Goal: Information Seeking & Learning: Check status

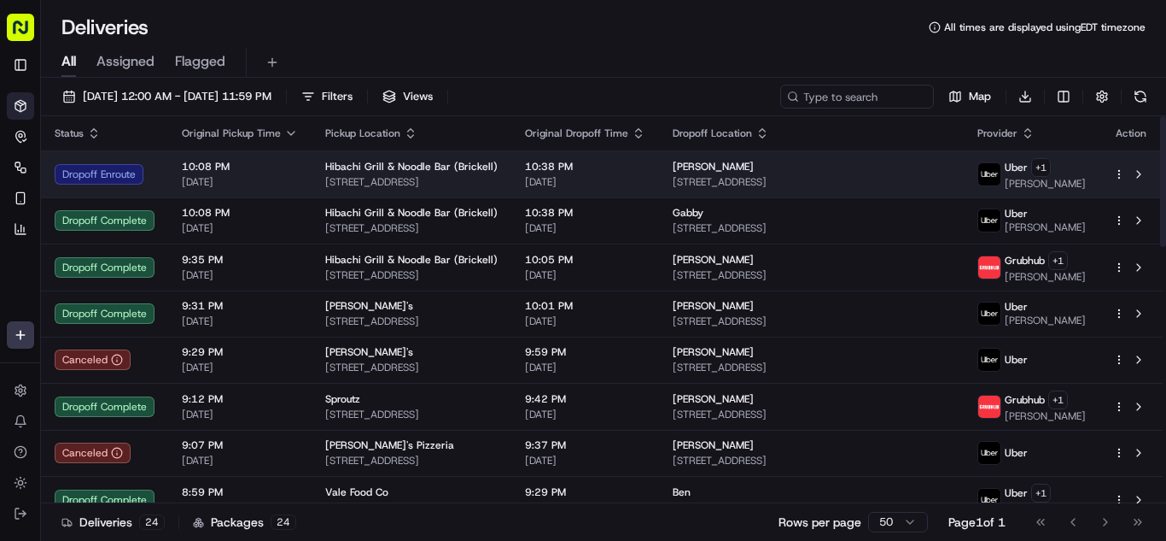
click at [312, 174] on td "Hibachi Grill & Noodle Bar (Brickell) [STREET_ADDRESS]" at bounding box center [412, 173] width 200 height 47
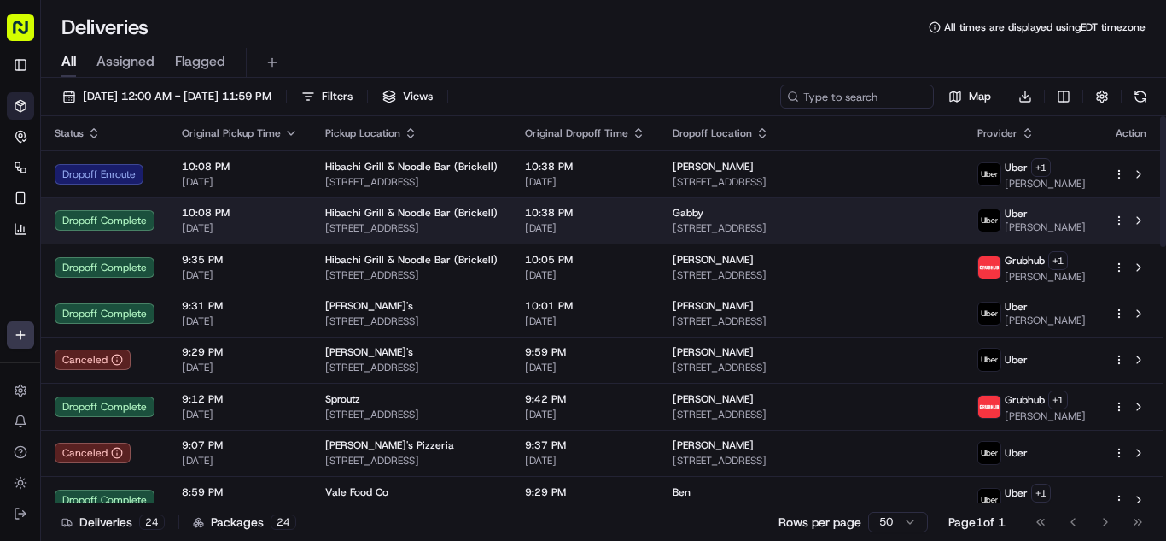
click at [295, 219] on td "10:08 PM [DATE]" at bounding box center [239, 220] width 143 height 46
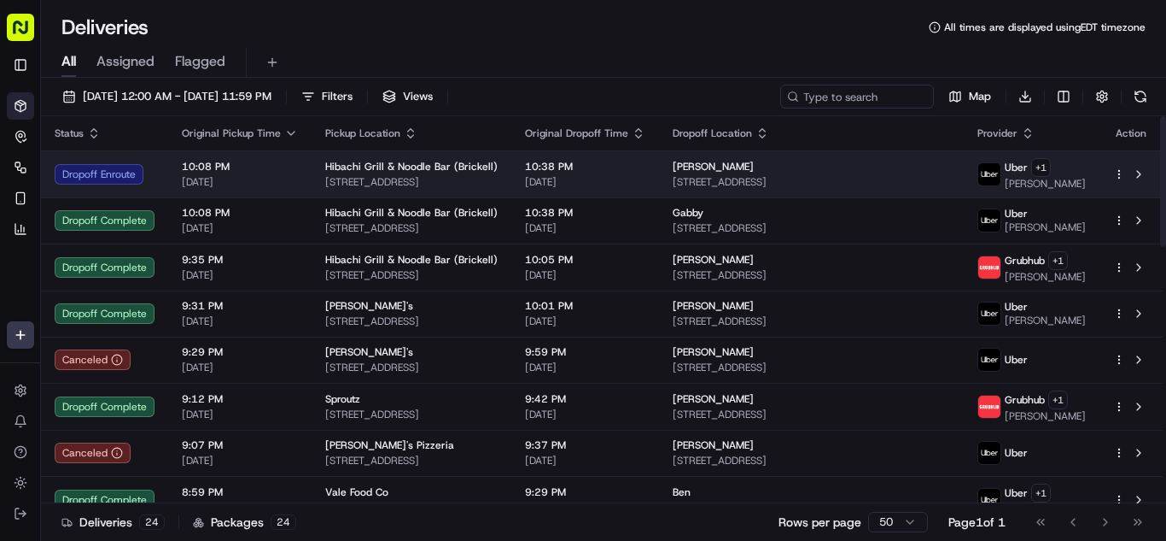
click at [288, 184] on span "[DATE]" at bounding box center [240, 182] width 116 height 14
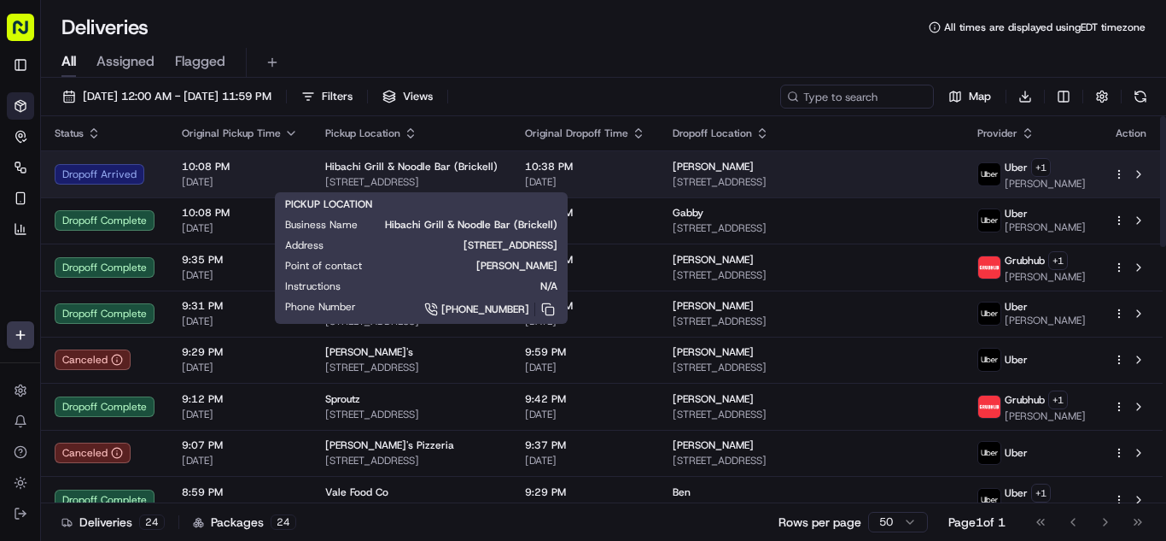
click at [346, 182] on span "[STREET_ADDRESS]" at bounding box center [411, 182] width 172 height 14
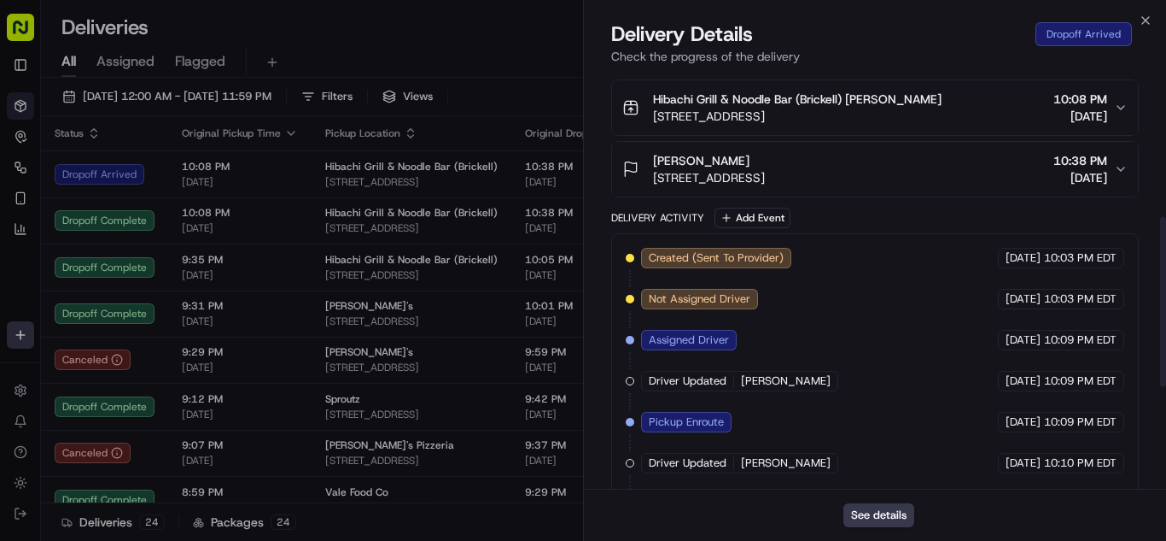
scroll to position [606, 0]
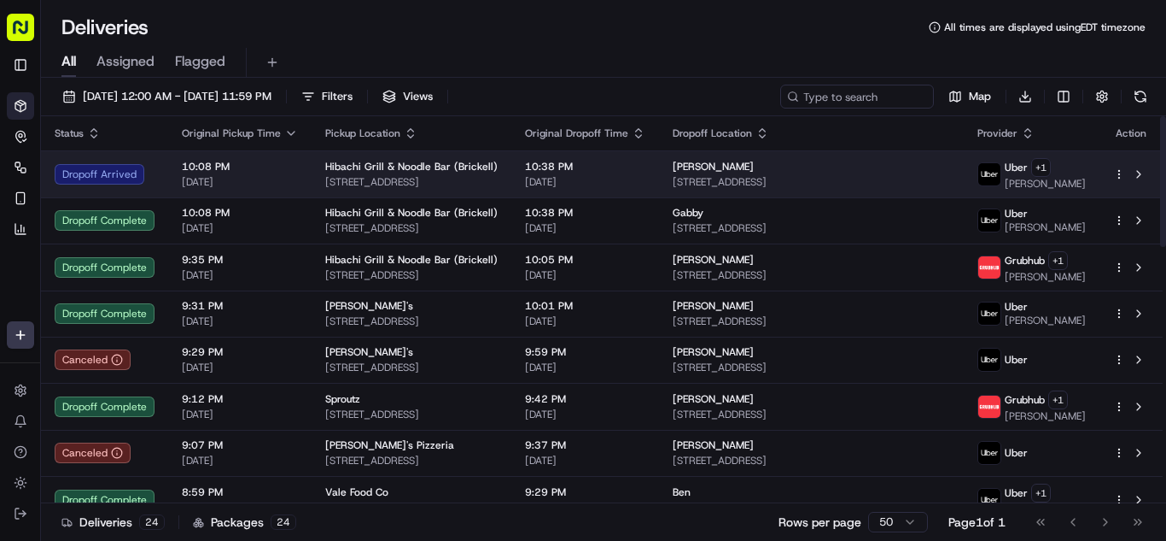
click at [266, 163] on span "10:08 PM" at bounding box center [240, 167] width 116 height 14
click at [681, 175] on td "[PERSON_NAME] [STREET_ADDRESS]" at bounding box center [811, 173] width 305 height 47
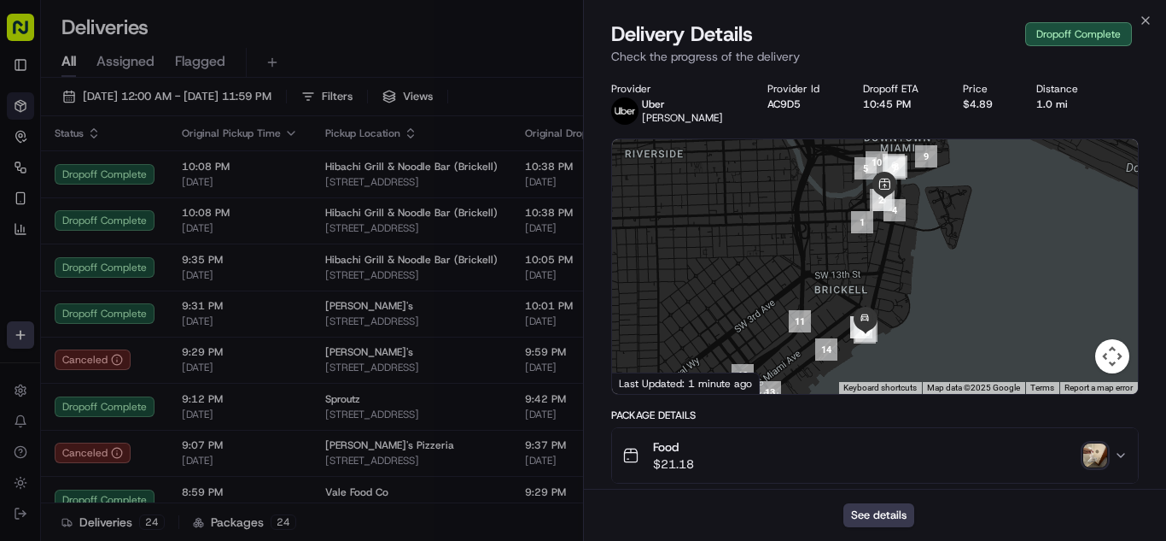
click at [1094, 458] on img "button" at bounding box center [1096, 455] width 24 height 24
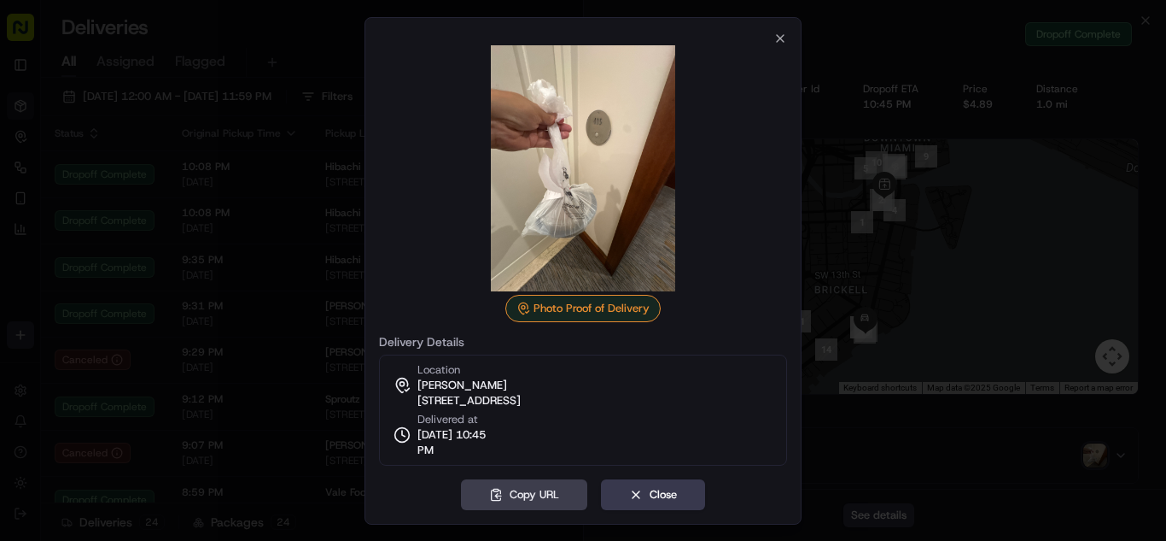
click at [200, 297] on div at bounding box center [583, 270] width 1166 height 541
